Goal: Transaction & Acquisition: Purchase product/service

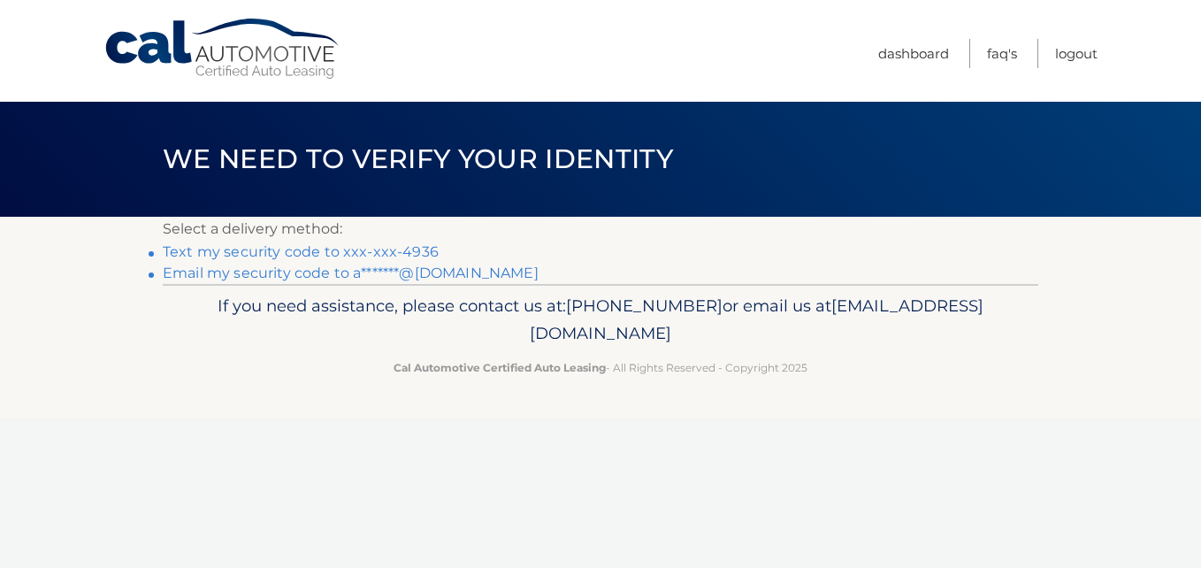
click at [403, 255] on link "Text my security code to xxx-xxx-4936" at bounding box center [301, 251] width 276 height 17
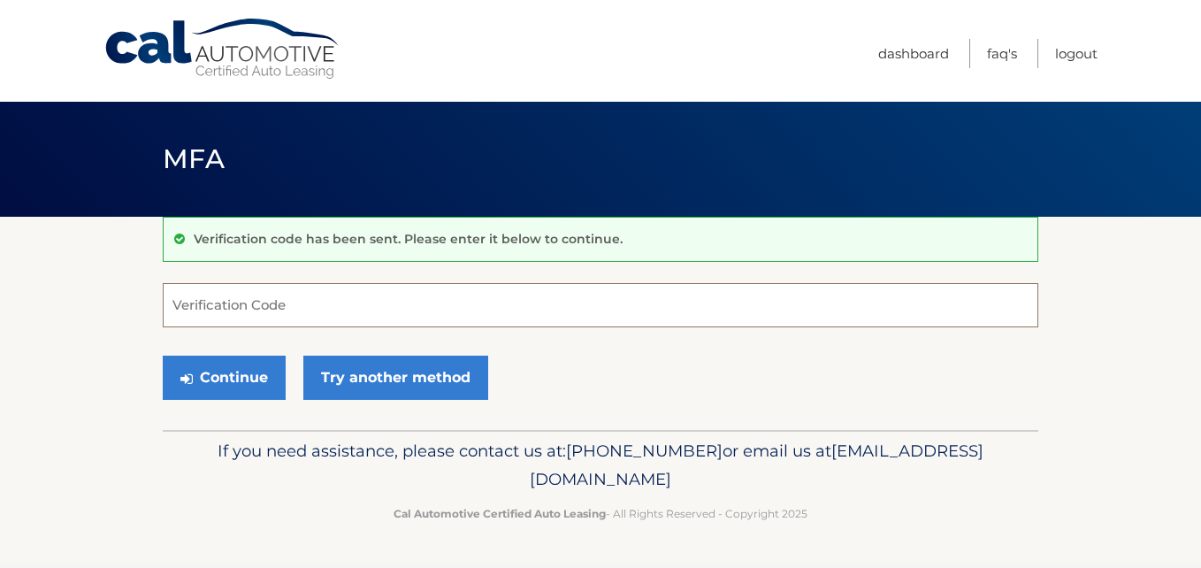
click at [402, 305] on input "Verification Code" at bounding box center [601, 305] width 876 height 44
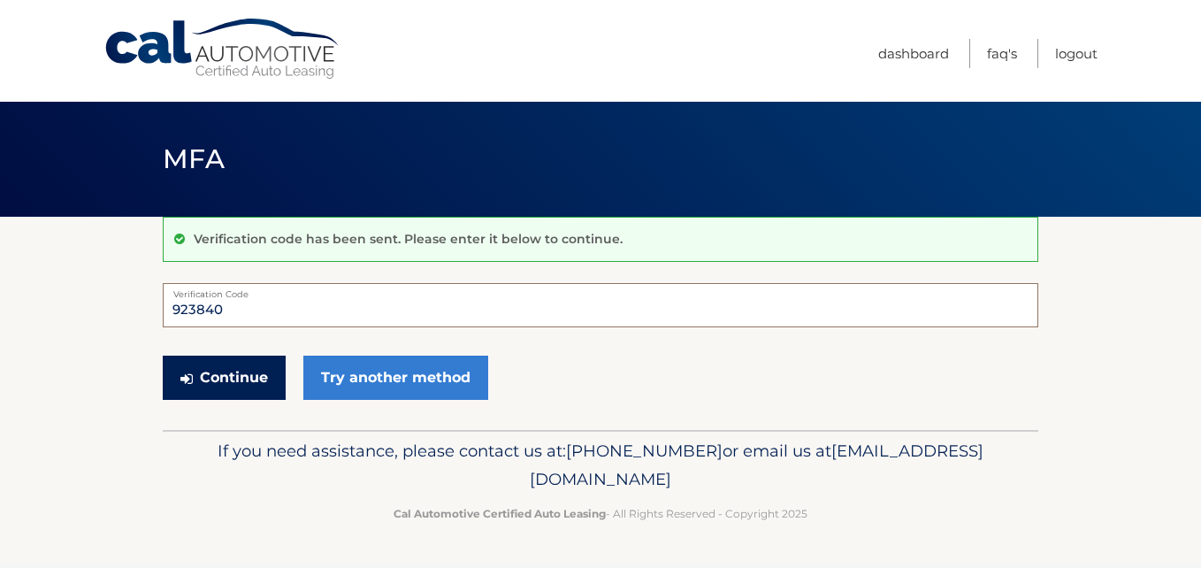
type input "923840"
click at [272, 373] on button "Continue" at bounding box center [224, 378] width 123 height 44
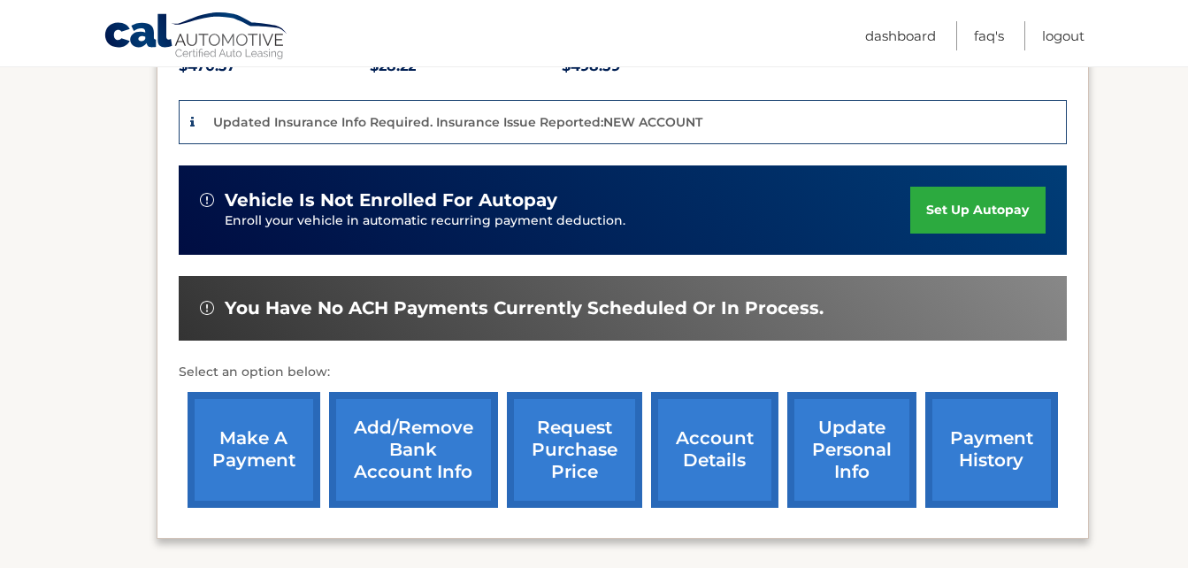
scroll to position [441, 0]
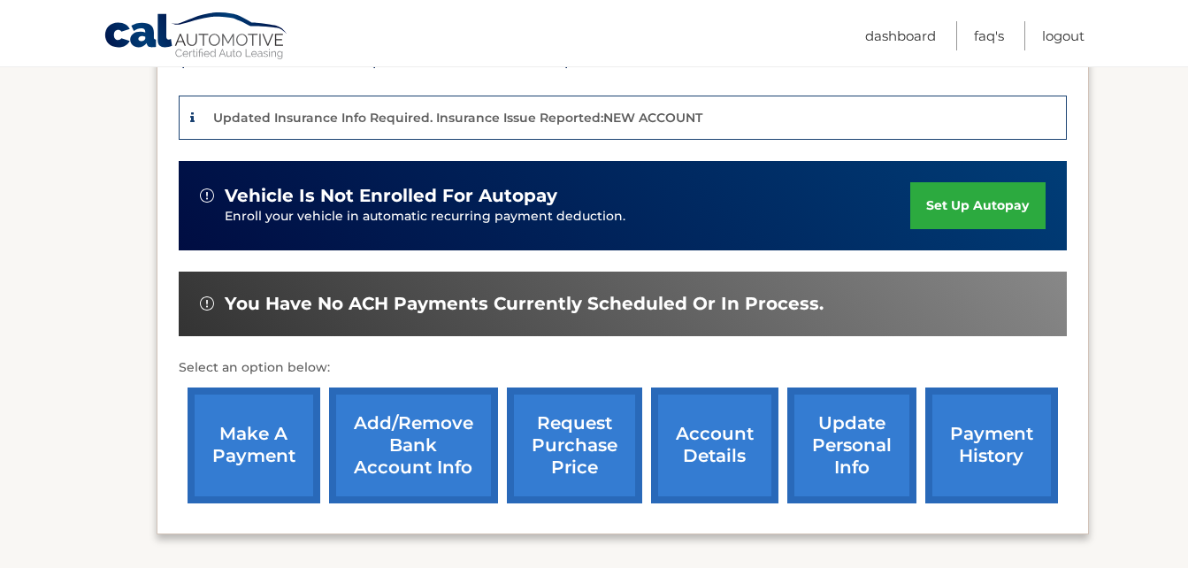
click at [277, 446] on link "make a payment" at bounding box center [254, 445] width 133 height 116
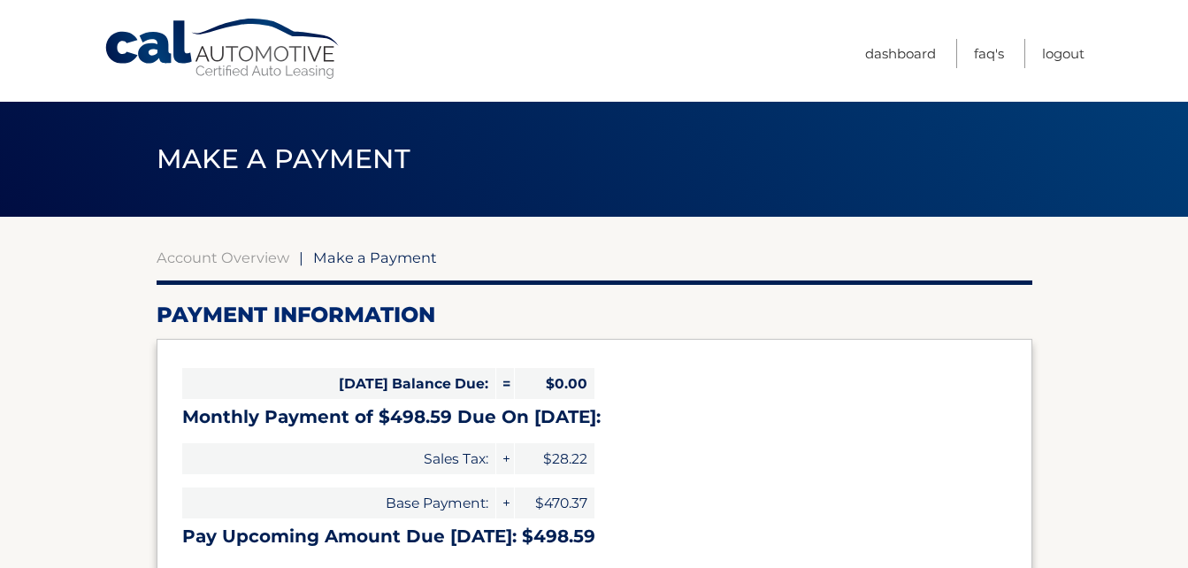
select select "ODM2NzU0M2YtZTcyYS00M2YyLWE1NTQtNzhhMGQ3NDY0NjYw"
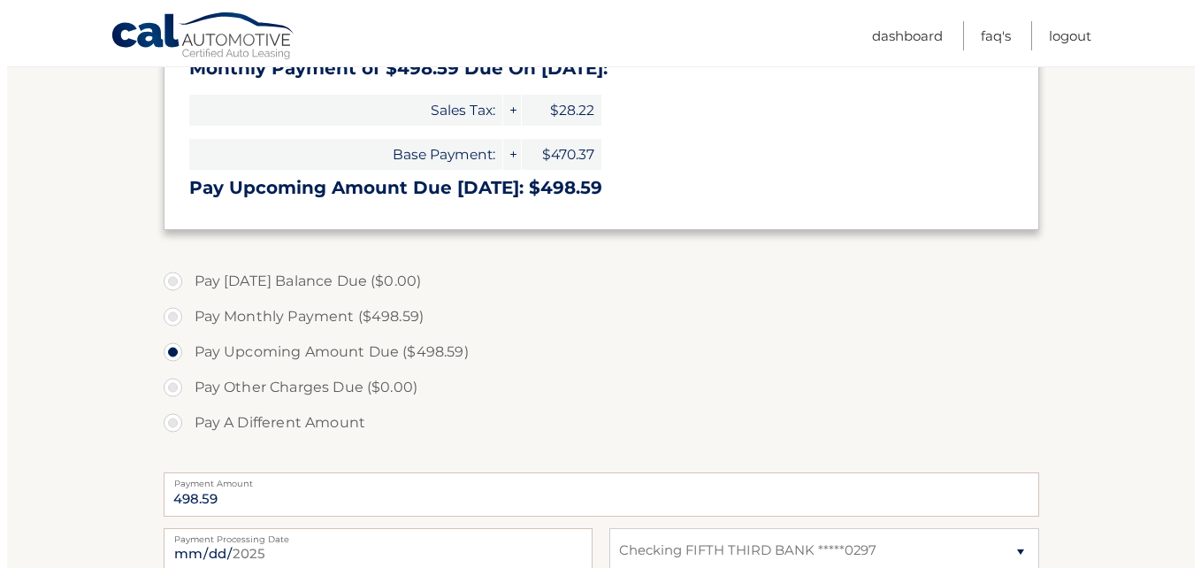
scroll to position [696, 0]
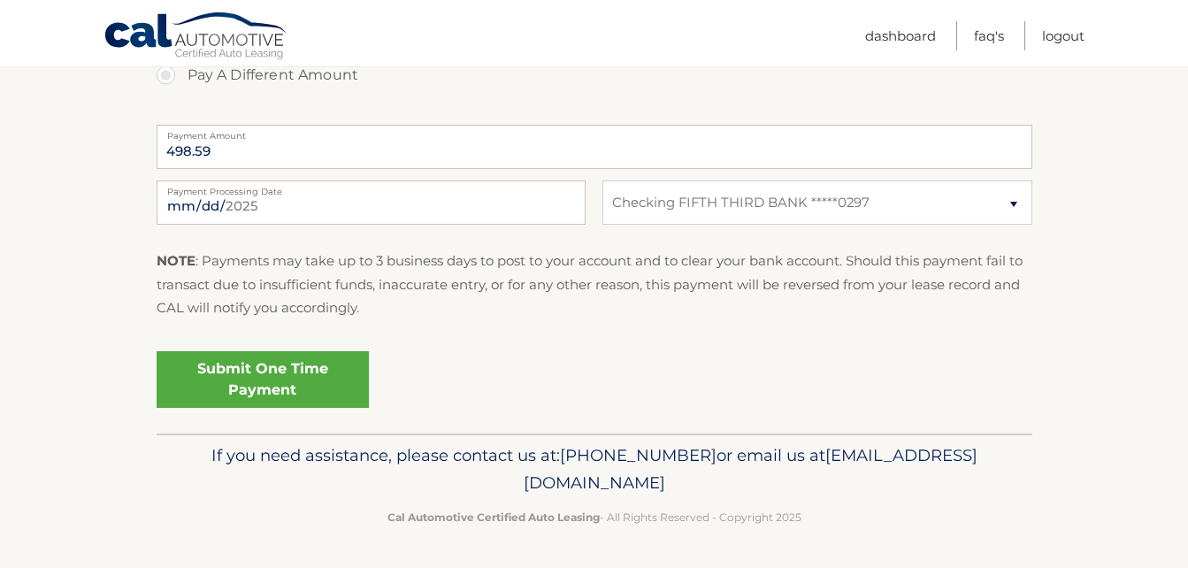
click at [349, 391] on link "Submit One Time Payment" at bounding box center [263, 379] width 212 height 57
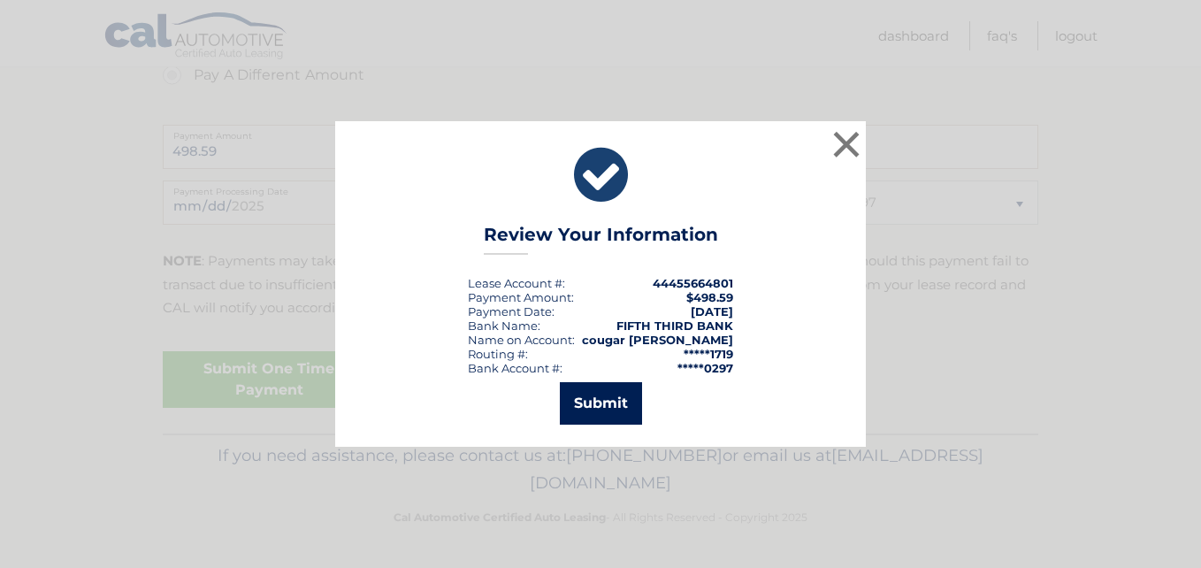
click at [586, 402] on button "Submit" at bounding box center [601, 403] width 82 height 42
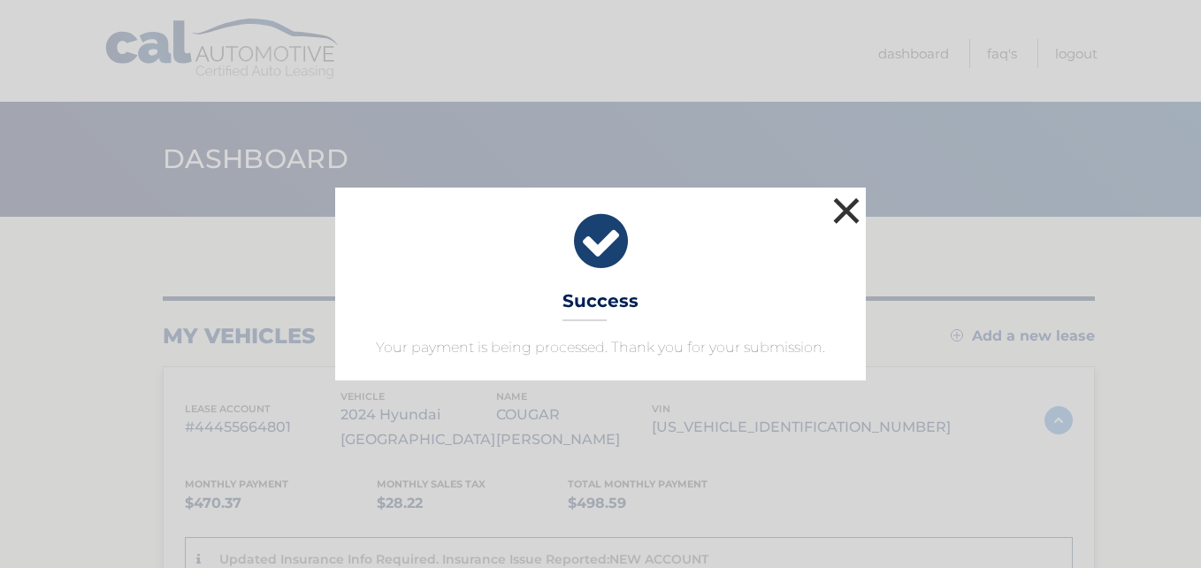
click at [846, 211] on button "×" at bounding box center [846, 210] width 35 height 35
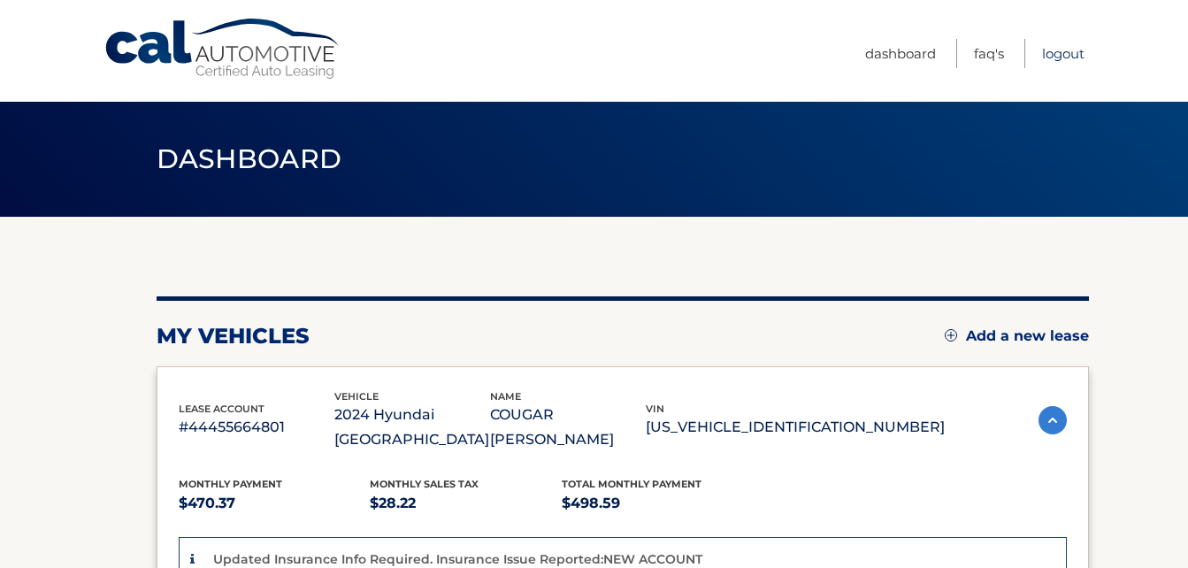
click at [1070, 49] on link "Logout" at bounding box center [1063, 53] width 42 height 29
